Goal: Navigation & Orientation: Understand site structure

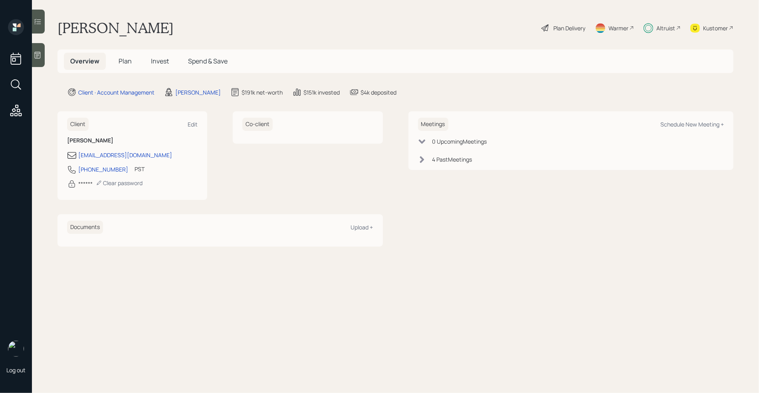
click at [129, 59] on span "Plan" at bounding box center [125, 61] width 13 height 9
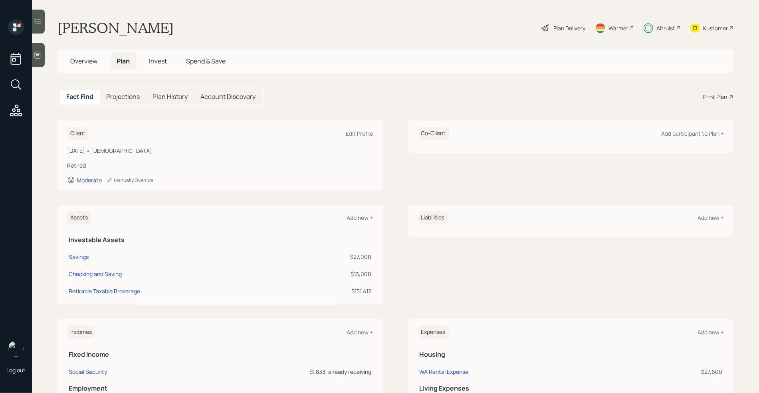
click at [162, 63] on span "Invest" at bounding box center [158, 61] width 18 height 9
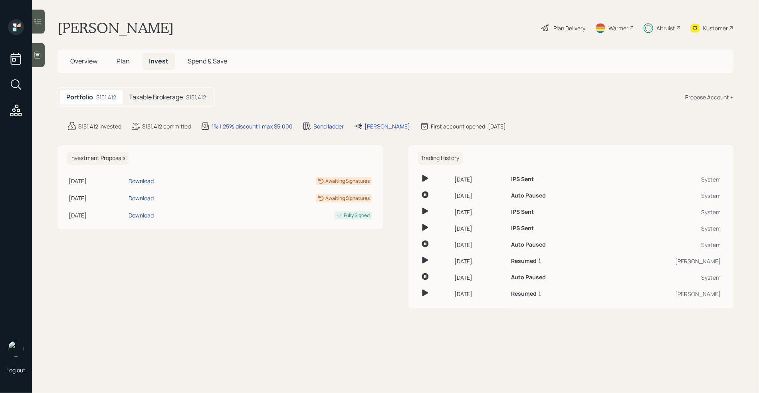
click at [207, 64] on span "Spend & Save" at bounding box center [208, 61] width 40 height 9
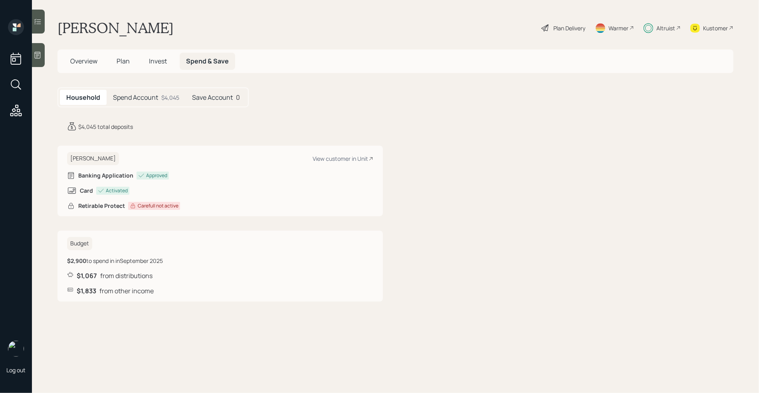
click at [669, 22] on div "Altruist" at bounding box center [662, 28] width 37 height 18
click at [89, 62] on span "Overview" at bounding box center [83, 61] width 27 height 9
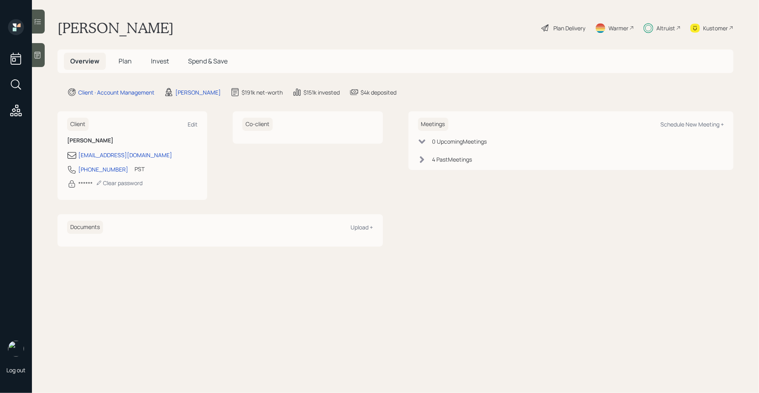
click at [119, 59] on span "Plan" at bounding box center [125, 61] width 13 height 9
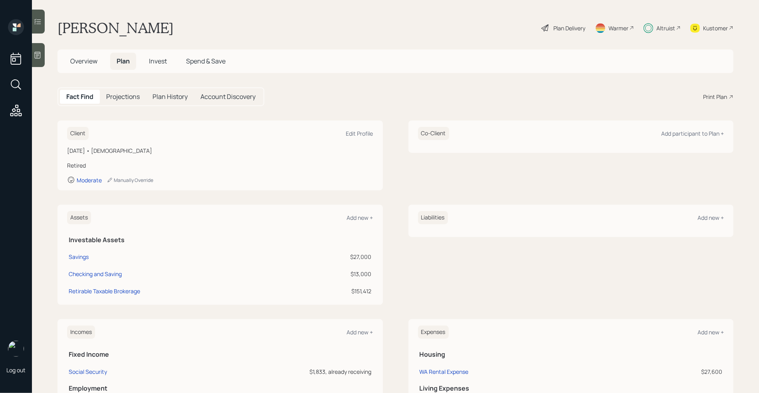
click at [44, 199] on main "[PERSON_NAME] Plan Delivery Warmer Altruist Kustomer Overview Plan Invest Spend…" at bounding box center [395, 196] width 727 height 393
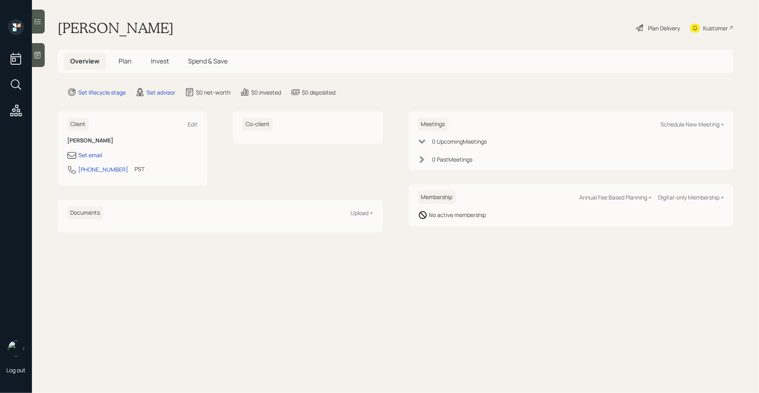
click at [721, 28] on div "Kustomer" at bounding box center [715, 28] width 25 height 8
